Goal: Use online tool/utility: Use online tool/utility

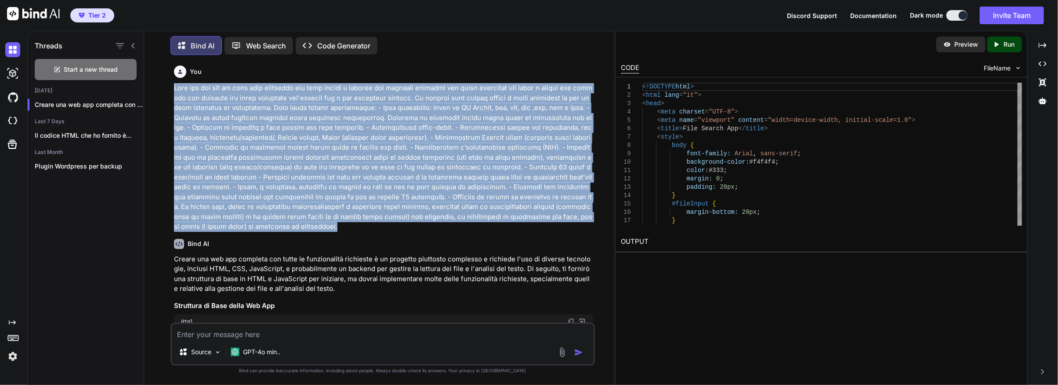
drag, startPoint x: 513, startPoint y: 218, endPoint x: 171, endPoint y: 87, distance: 366.5
click at [171, 87] on div "You Bind AI Creare una web app completa con tutte le funzionalità richieste è u…" at bounding box center [383, 223] width 425 height 322
copy p "Crea una web app in html self contained con tema chiaro e moderno che effettui …"
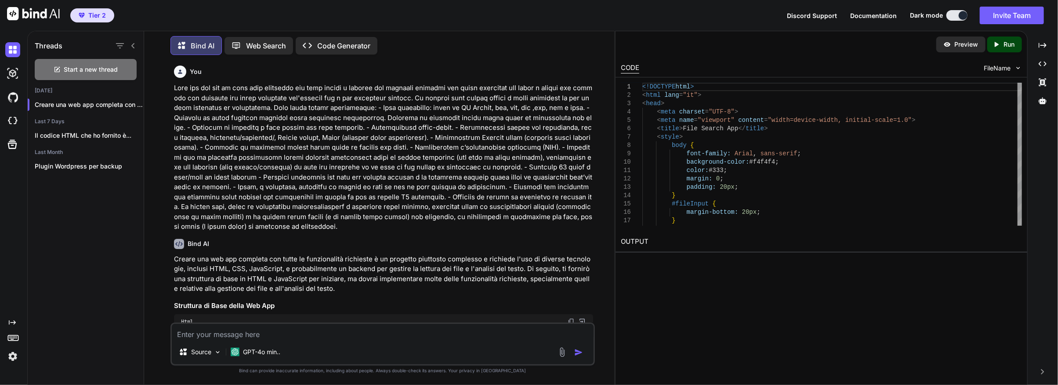
click at [326, 42] on p "Code Generator" at bounding box center [343, 45] width 53 height 11
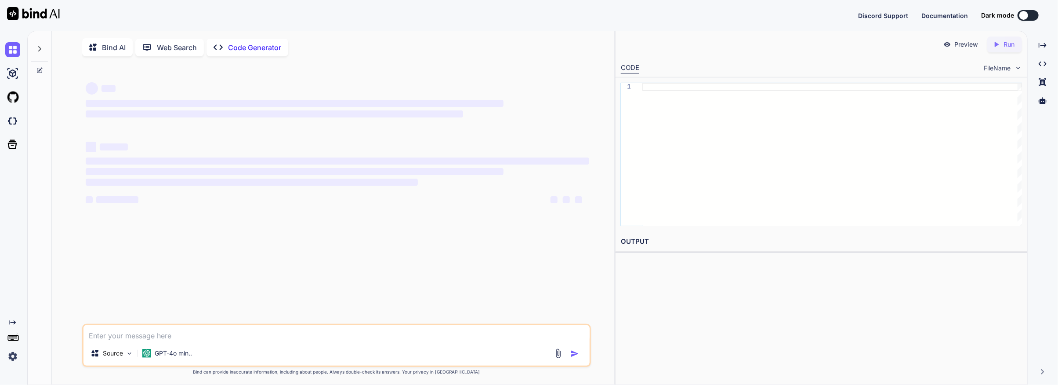
click at [98, 338] on textarea at bounding box center [336, 333] width 506 height 16
type textarea "x"
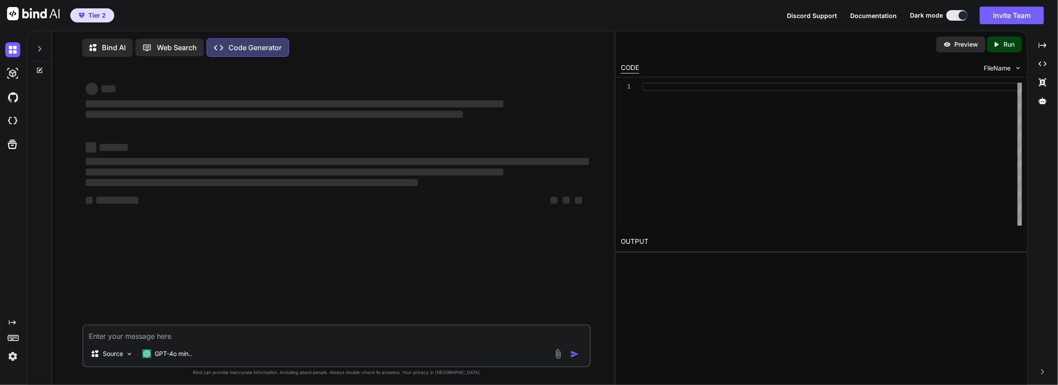
type textarea "Lore ips dol sit am cons adip elitseddo eiu temp incidi u laboree dol magnaali …"
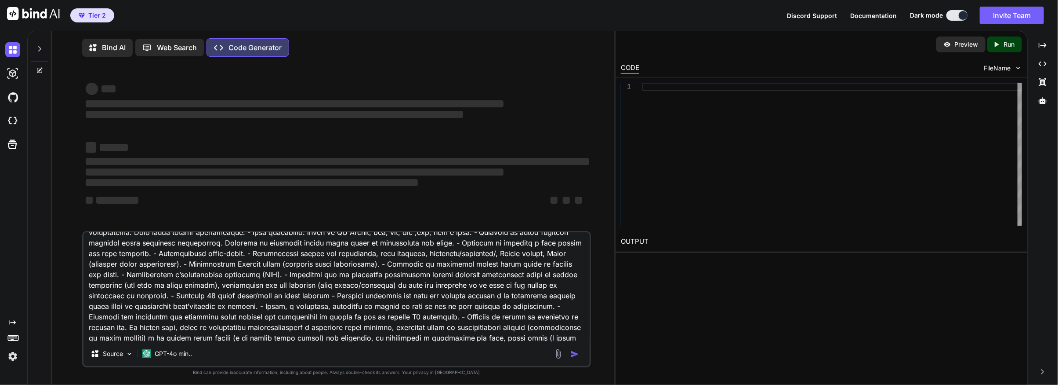
type textarea "x"
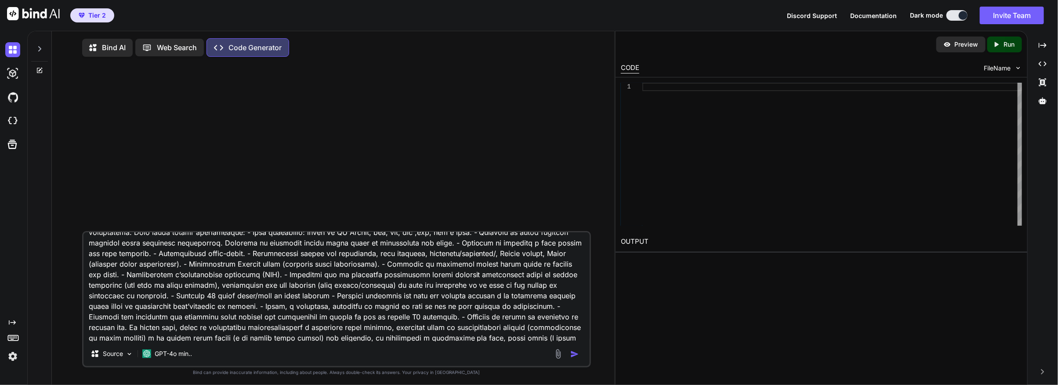
type textarea "Lore ips dol sit am cons adip elitseddo eiu temp incidi u laboree dol magnaali …"
click at [573, 356] on img "button" at bounding box center [574, 353] width 9 height 9
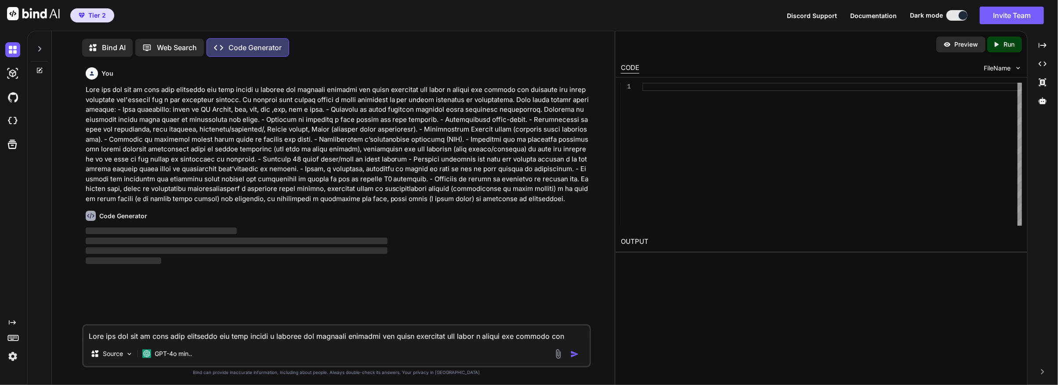
scroll to position [3, 0]
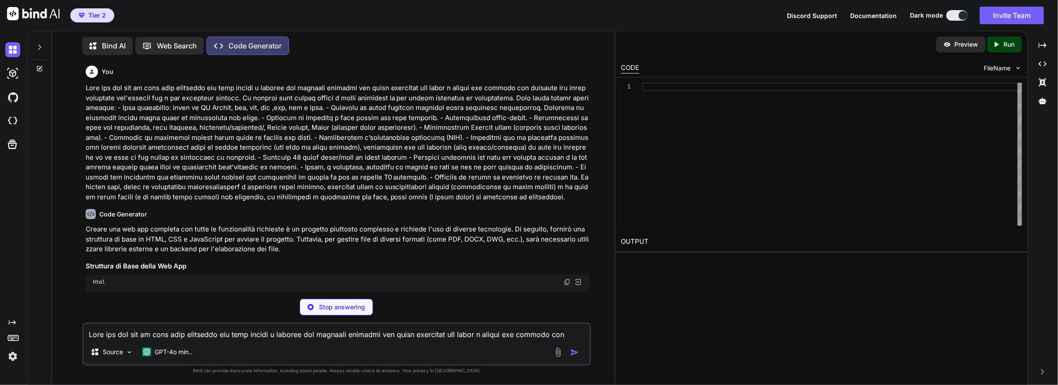
type textarea "x"
